Goal: Task Accomplishment & Management: Manage account settings

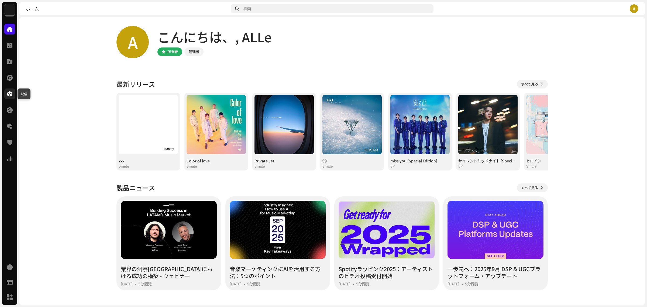
click at [11, 95] on span at bounding box center [9, 94] width 5 height 4
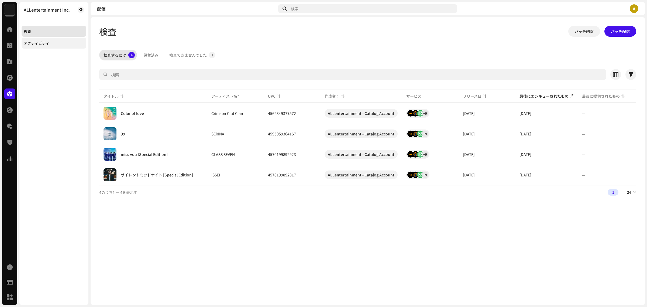
click at [44, 46] on div "アクティビティ" at bounding box center [54, 43] width 65 height 11
click at [248, 55] on div "配信済み" at bounding box center [241, 55] width 15 height 11
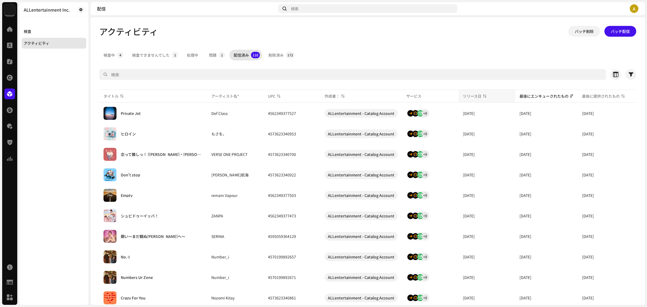
click at [484, 95] on div "リリース日" at bounding box center [487, 95] width 48 height 5
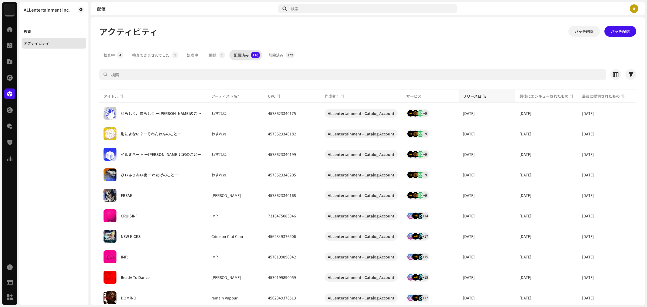
click at [484, 95] on div "リリース日" at bounding box center [487, 95] width 48 height 5
